Goal: Check status

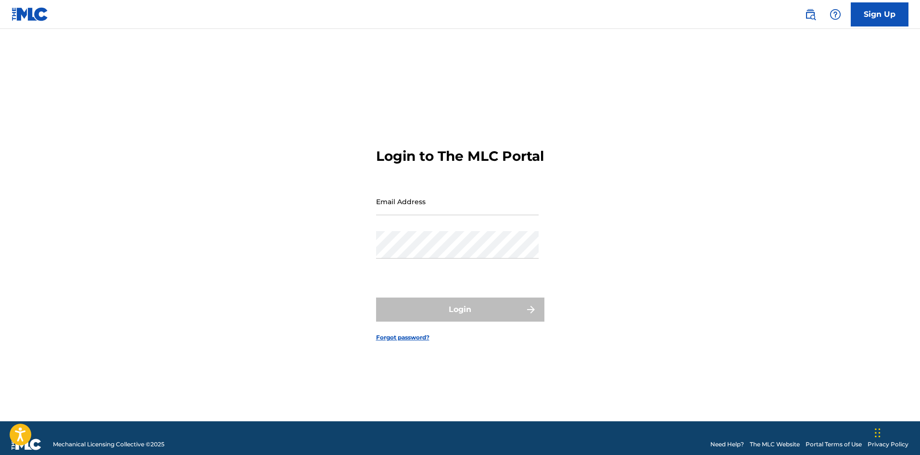
click at [445, 208] on input "Email Address" at bounding box center [457, 201] width 163 height 27
type input "[EMAIL_ADDRESS][DOMAIN_NAME]"
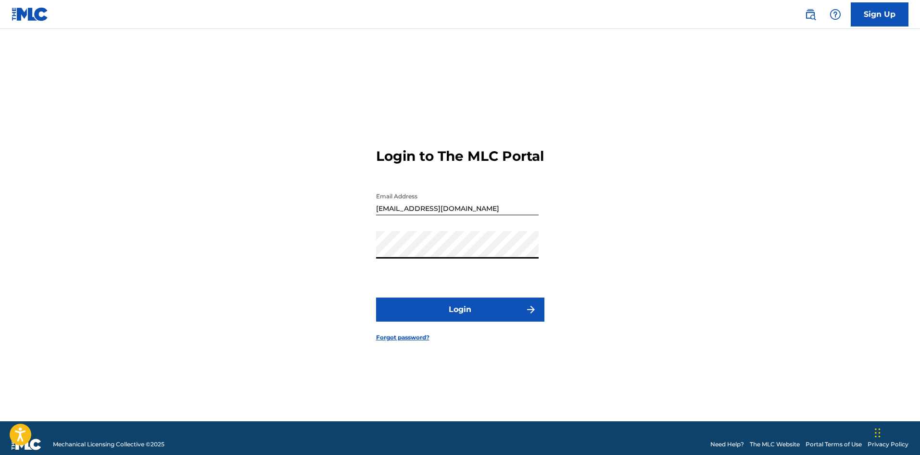
click at [376, 297] on button "Login" at bounding box center [460, 309] width 168 height 24
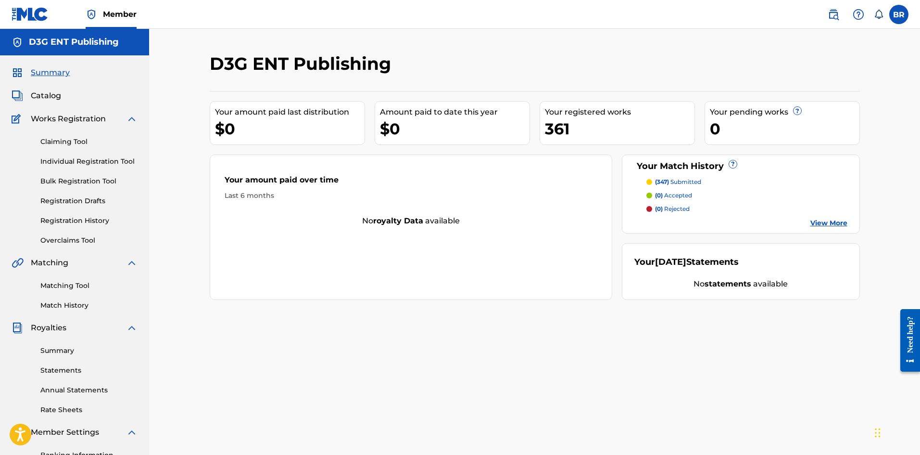
click at [63, 304] on link "Match History" at bounding box center [88, 305] width 97 height 10
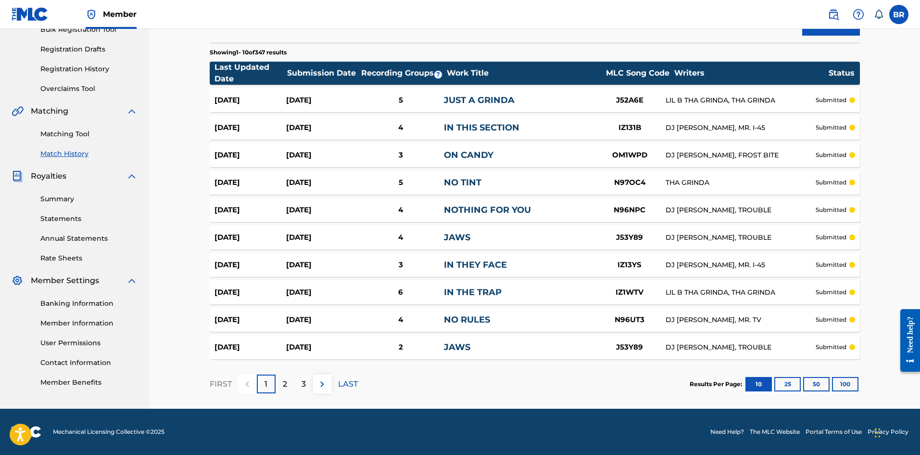
scroll to position [103, 0]
